Goal: Task Accomplishment & Management: Manage account settings

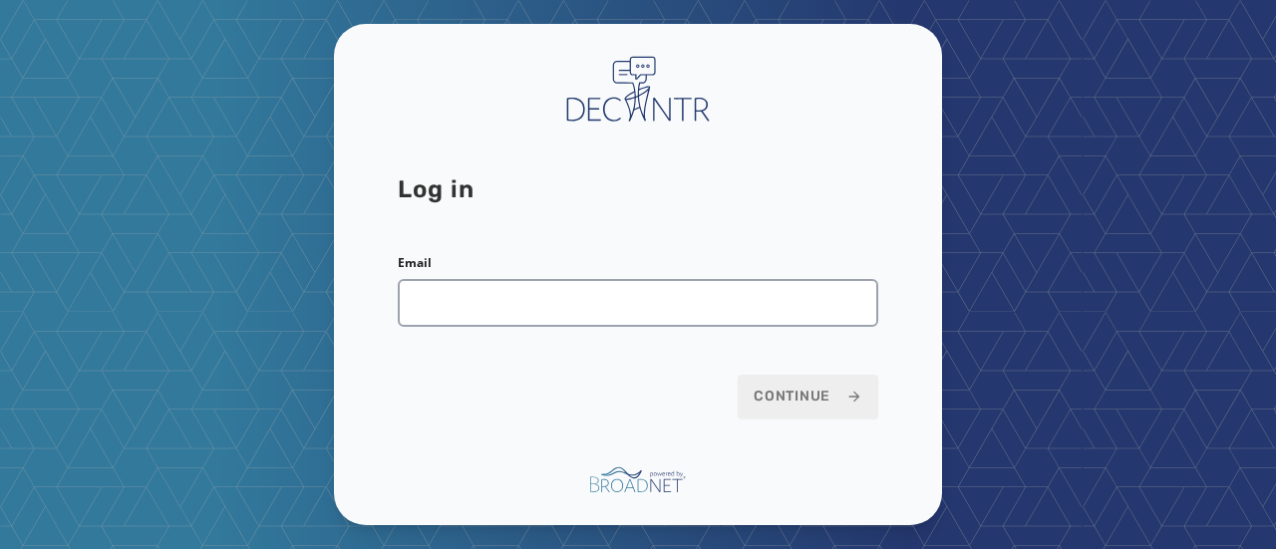
drag, startPoint x: 1104, startPoint y: 216, endPoint x: 1050, endPoint y: 236, distance: 57.4
click at [1104, 216] on div "Log in Email Continue" at bounding box center [638, 274] width 1276 height 549
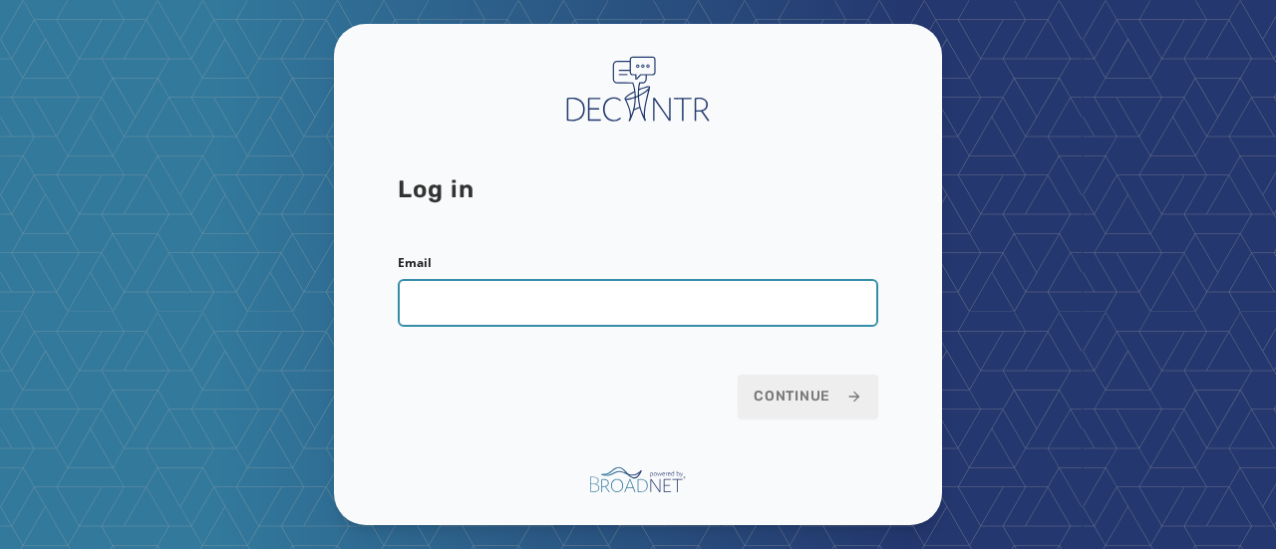
click at [445, 308] on input "Email" at bounding box center [638, 303] width 480 height 48
type input "**********"
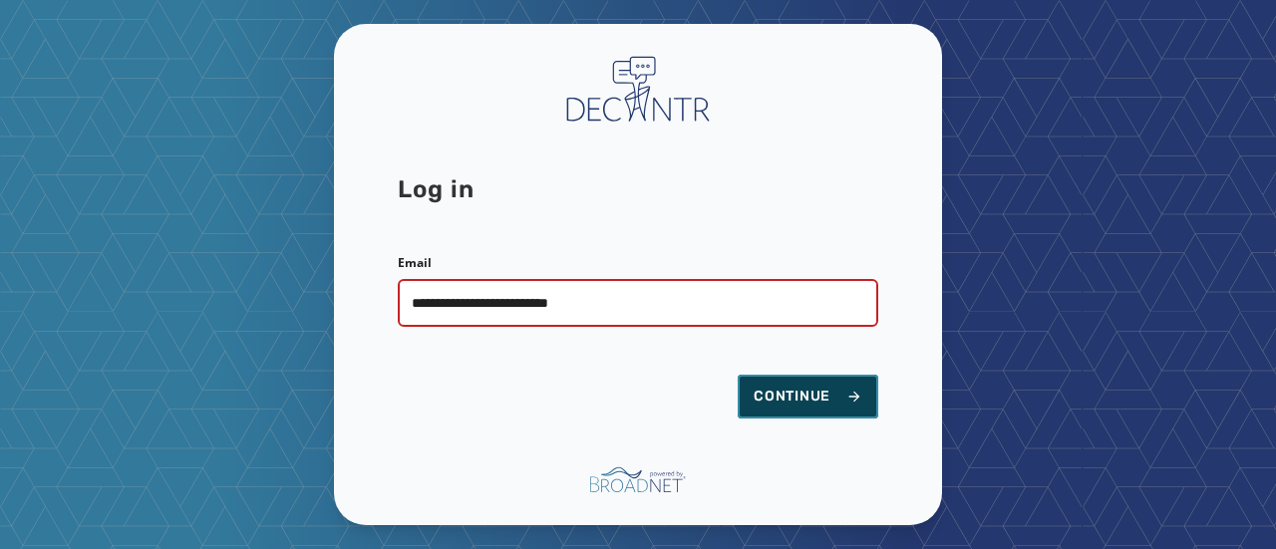
click at [804, 393] on span "Continue" at bounding box center [807, 397] width 109 height 20
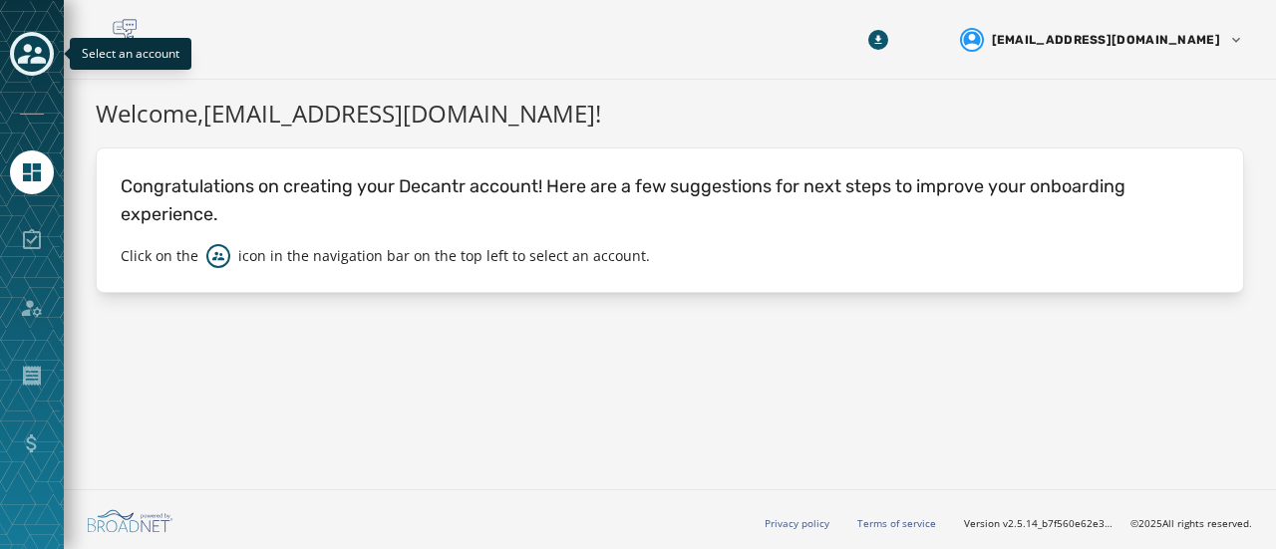
click at [35, 44] on icon "Toggle account select drawer" at bounding box center [32, 54] width 28 height 28
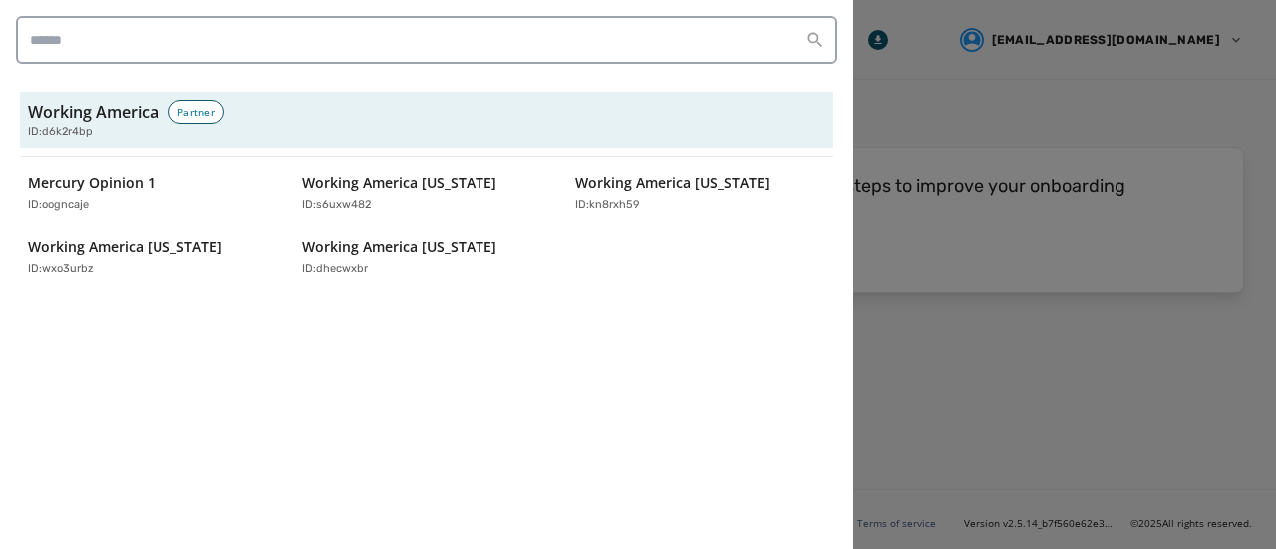
click at [1036, 358] on div at bounding box center [638, 274] width 1276 height 549
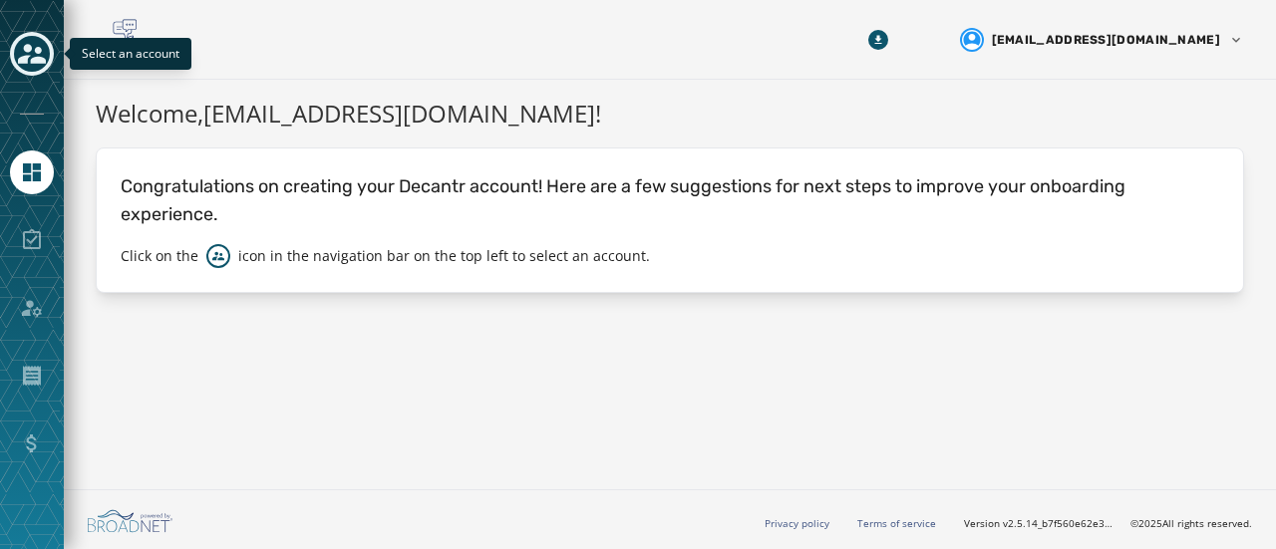
click at [21, 55] on icon "Toggle account select drawer" at bounding box center [32, 54] width 28 height 28
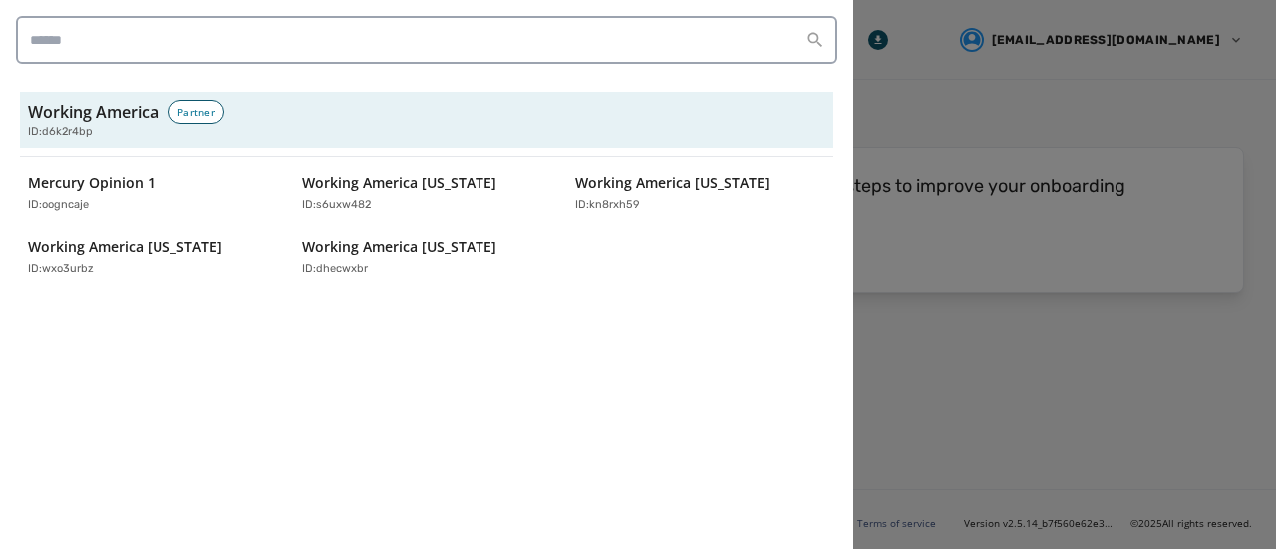
click at [916, 444] on div at bounding box center [638, 274] width 1276 height 549
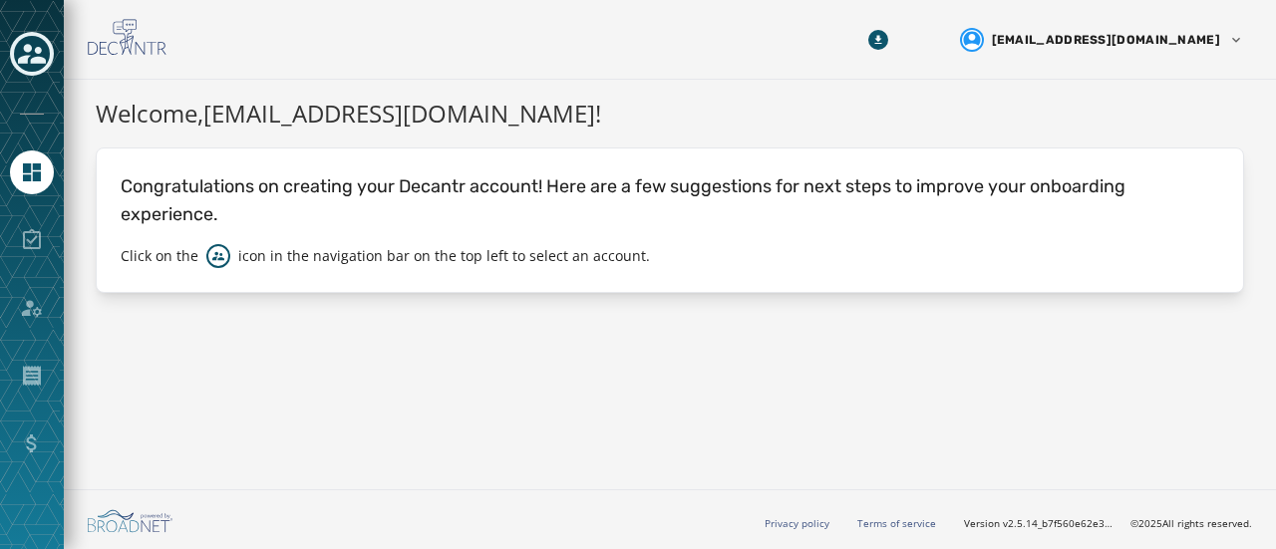
drag, startPoint x: 548, startPoint y: 330, endPoint x: 551, endPoint y: 318, distance: 12.3
click at [548, 330] on div "Welcome, [EMAIL_ADDRESS][DOMAIN_NAME] ! Congratulations on creating your Decant…" at bounding box center [670, 281] width 1212 height 402
click at [34, 49] on icon "Toggle account select drawer" at bounding box center [32, 54] width 28 height 28
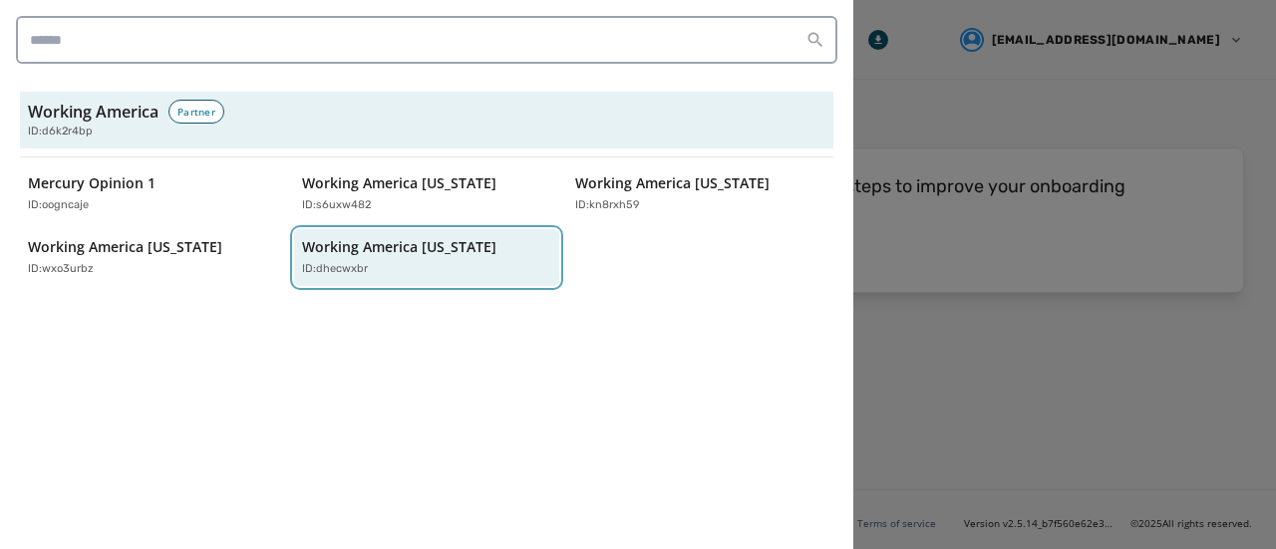
click at [370, 253] on p "Working America [US_STATE]" at bounding box center [399, 247] width 194 height 20
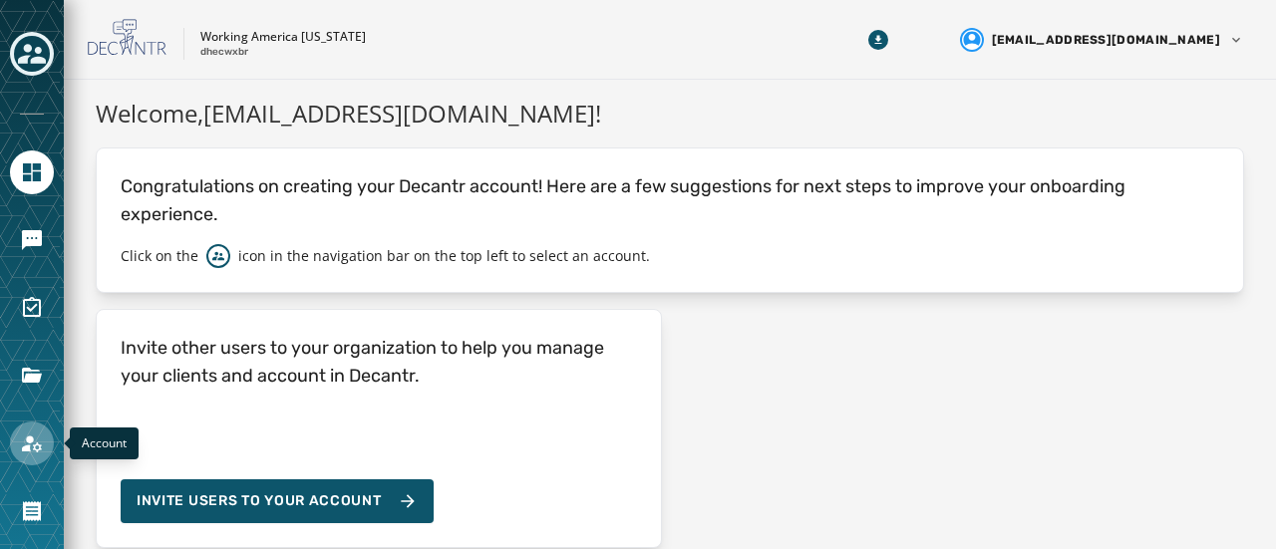
click at [26, 435] on icon "Navigate to Account" at bounding box center [32, 443] width 24 height 24
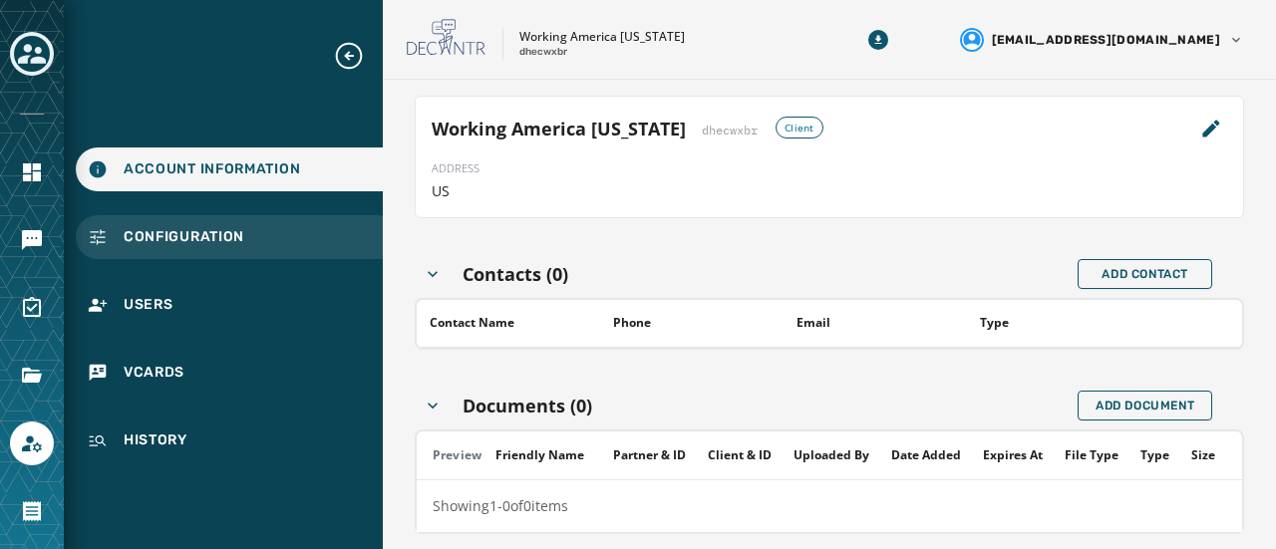
click at [159, 237] on span "Configuration" at bounding box center [184, 237] width 121 height 20
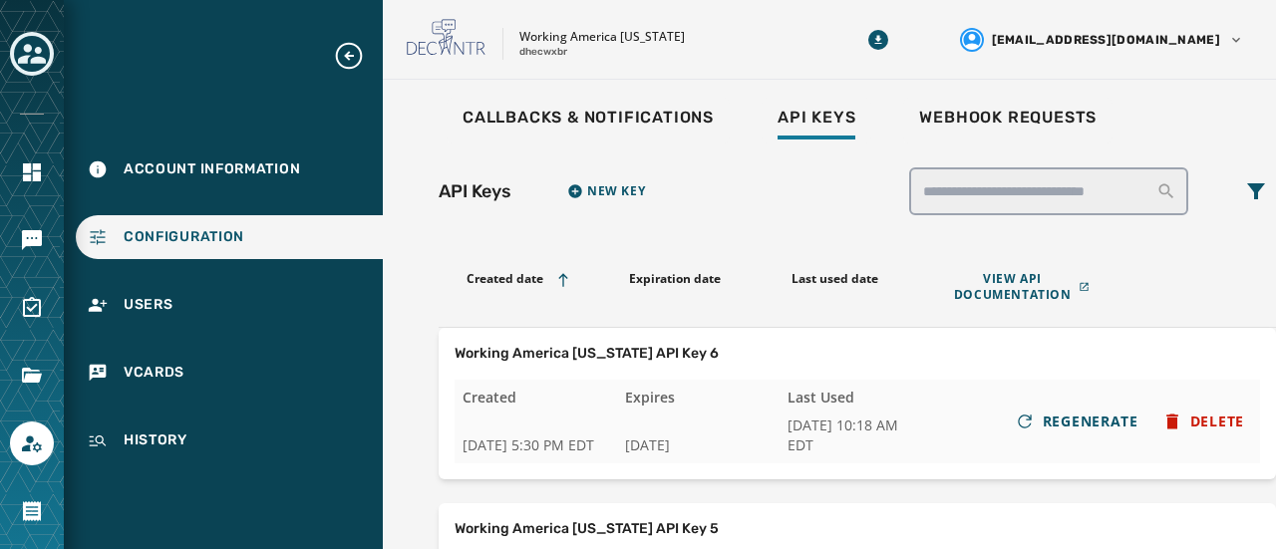
scroll to position [100, 0]
